Goal: Task Accomplishment & Management: Use online tool/utility

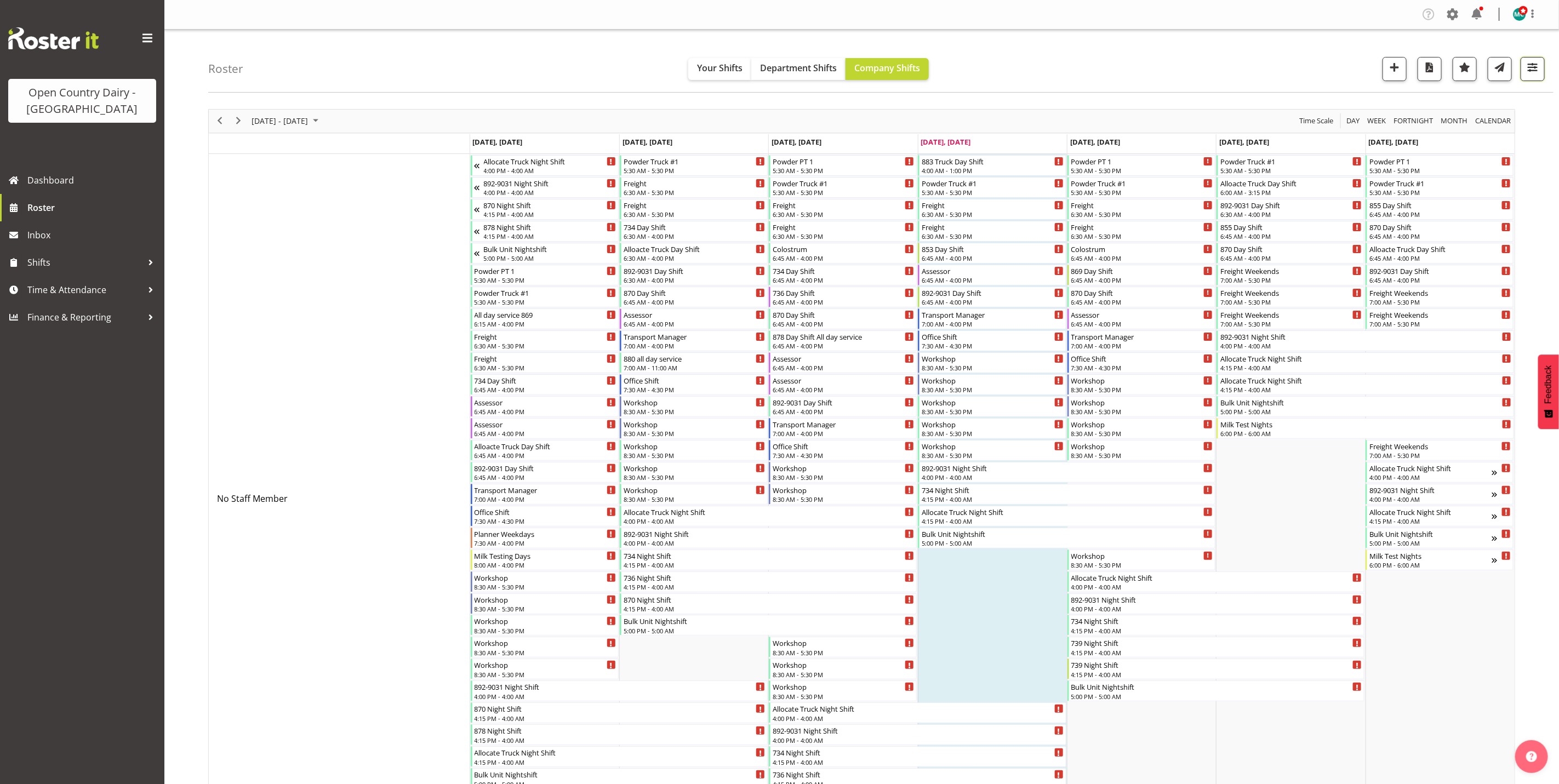
click at [1534, 64] on span "button" at bounding box center [1532, 67] width 14 height 14
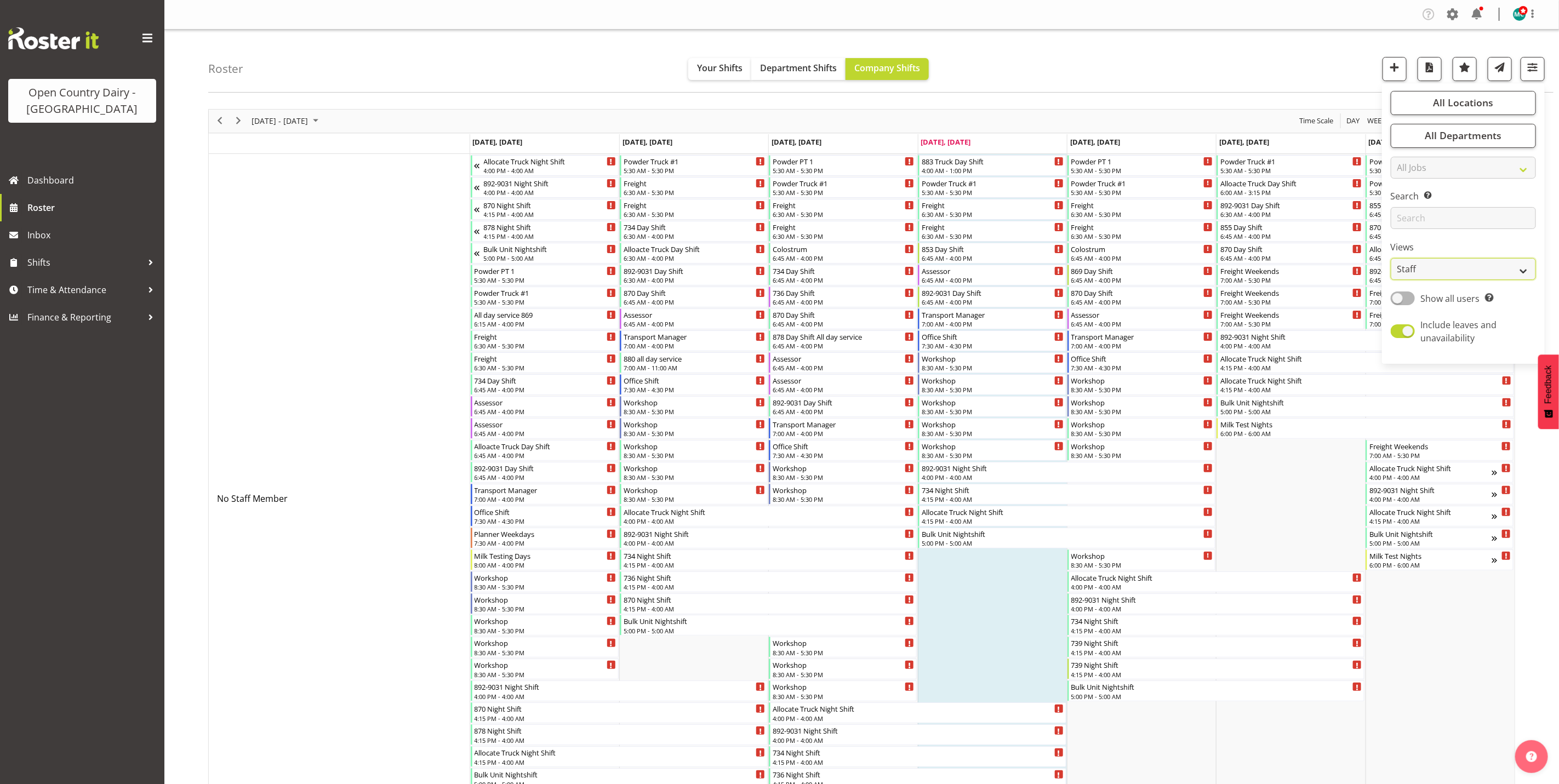
drag, startPoint x: 1472, startPoint y: 267, endPoint x: 1472, endPoint y: 274, distance: 7.0
click at [1472, 267] on select "Staff Role Shift - Horizontal Shift - Vertical Staff - Location" at bounding box center [1463, 269] width 145 height 22
select select "shiftH"
click at [1391, 258] on select "Staff Role Shift - Horizontal Shift - Vertical Staff - Location" at bounding box center [1463, 269] width 145 height 22
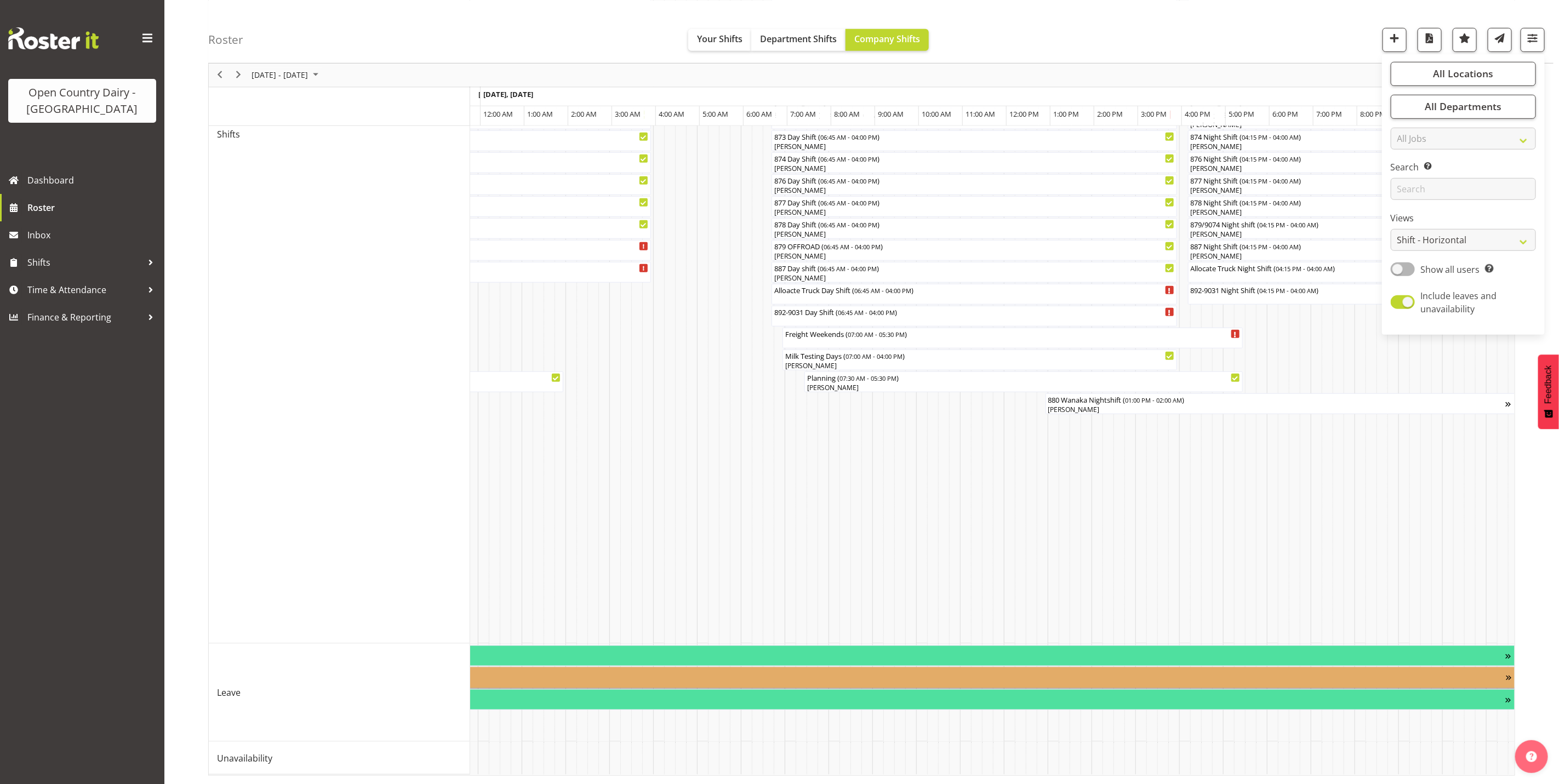
click at [1347, 667] on div "Other ( 06:45 AM - 04:00 AM )" at bounding box center [88, 673] width 2836 height 11
click at [1503, 667] on div "Other ( 06:45 AM - 04:00 AM )" at bounding box center [88, 673] width 2836 height 11
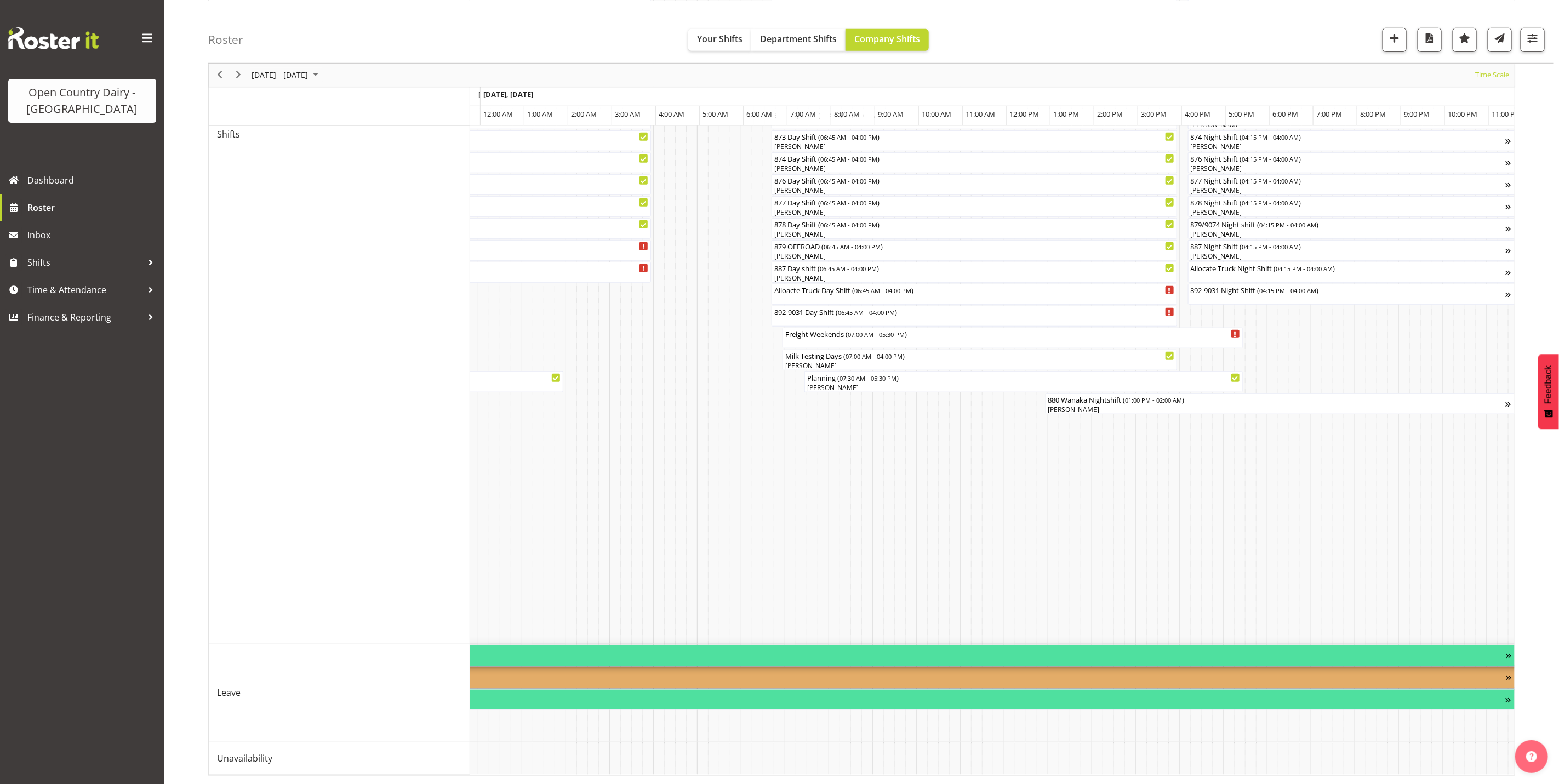
click at [1507, 648] on div "Timeline Week of September 11, 2025" at bounding box center [1515, 655] width 19 height 21
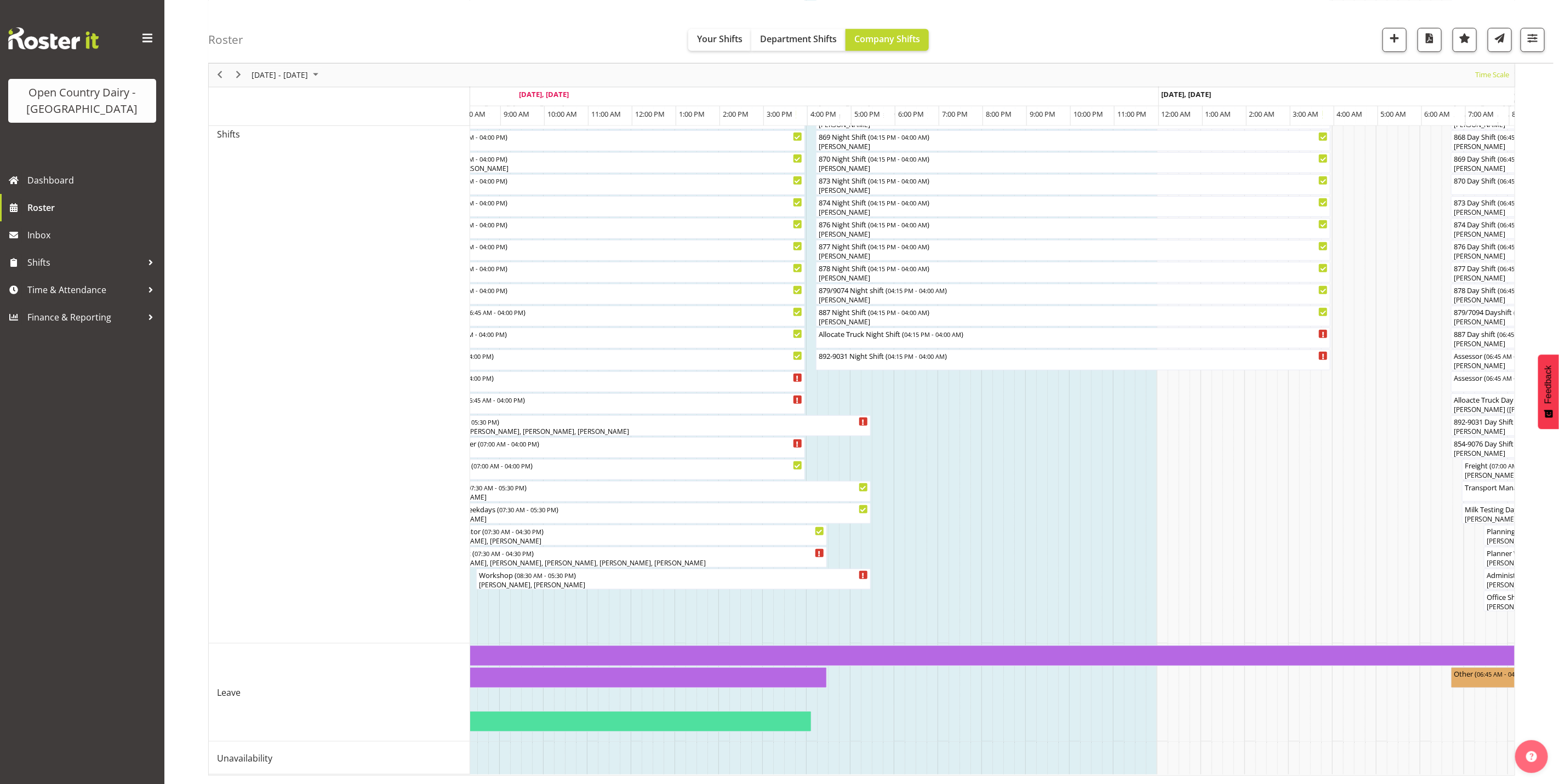
scroll to position [0, 3462]
